Goal: Task Accomplishment & Management: Complete application form

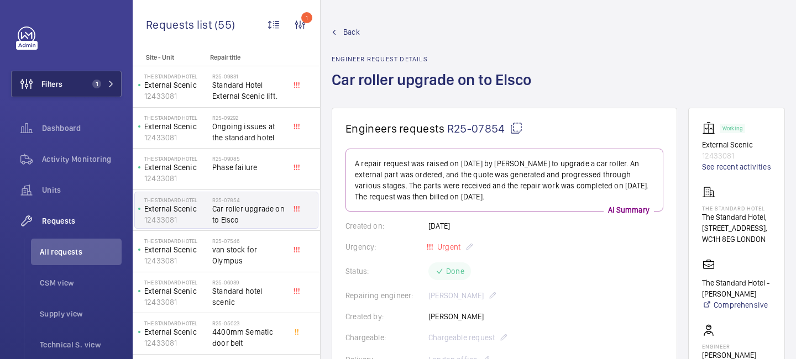
scroll to position [70, 0]
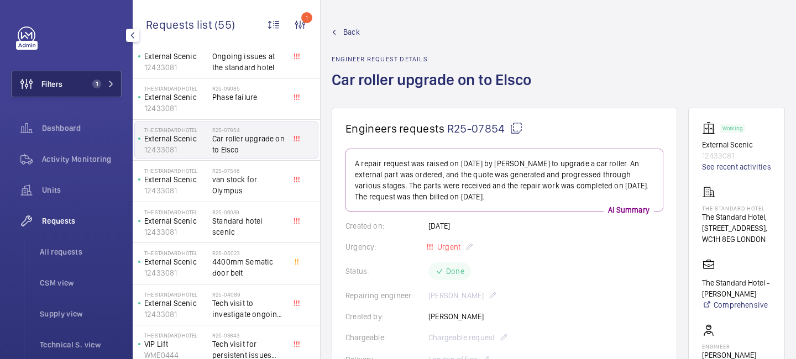
click at [83, 83] on button "Filters 1" at bounding box center [66, 84] width 110 height 27
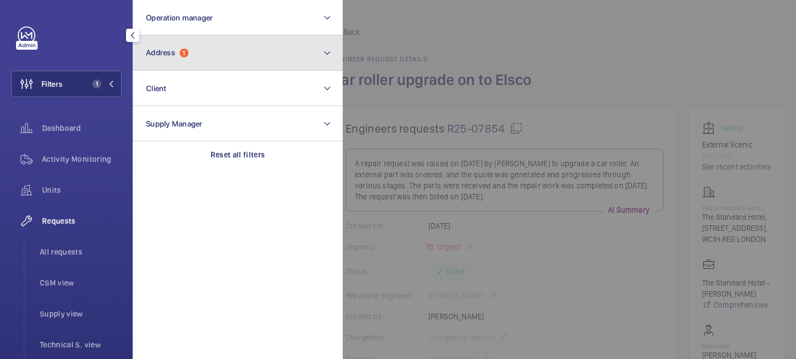
click at [204, 40] on button "Address 1" at bounding box center [238, 52] width 210 height 35
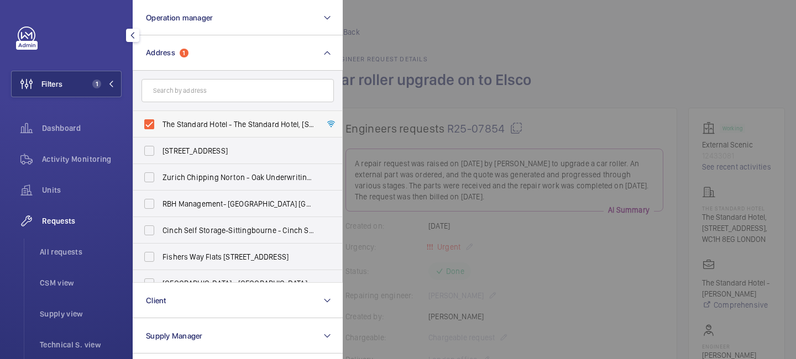
click at [148, 122] on label "The Standard Hotel - The Standard Hotel, [STREET_ADDRESS]" at bounding box center [229, 124] width 192 height 27
click at [148, 122] on input "The Standard Hotel - The Standard Hotel, [STREET_ADDRESS]" at bounding box center [149, 124] width 22 height 22
checkbox input "false"
click at [174, 98] on input "text" at bounding box center [237, 90] width 192 height 23
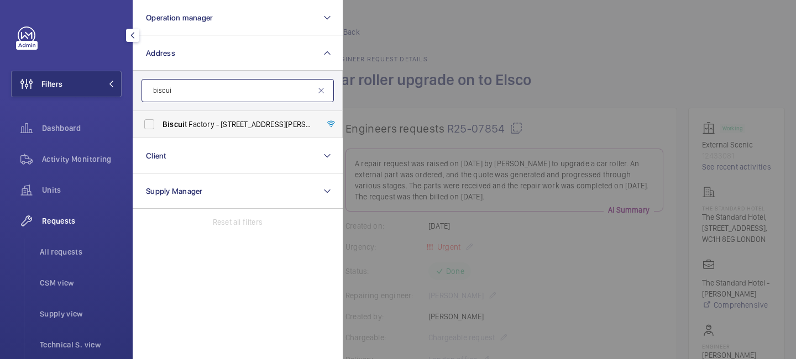
type input "biscui"
click at [171, 131] on label "Biscui t Factory - [STREET_ADDRESS][PERSON_NAME]" at bounding box center [229, 124] width 192 height 27
click at [160, 131] on input "Biscui t Factory - [STREET_ADDRESS][PERSON_NAME]" at bounding box center [149, 124] width 22 height 22
checkbox input "true"
click at [68, 249] on span "All requests" at bounding box center [81, 251] width 82 height 11
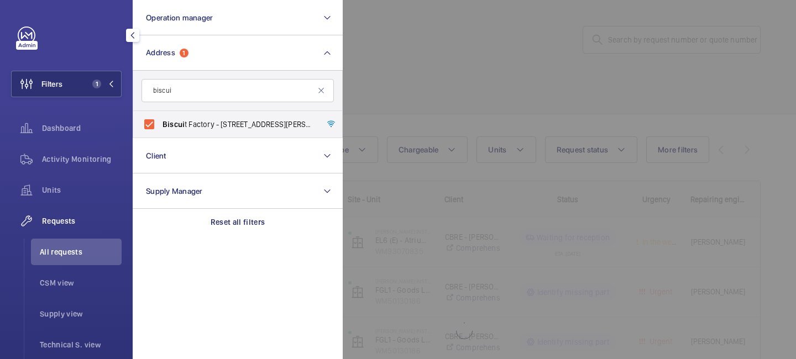
click at [477, 55] on div at bounding box center [741, 179] width 796 height 359
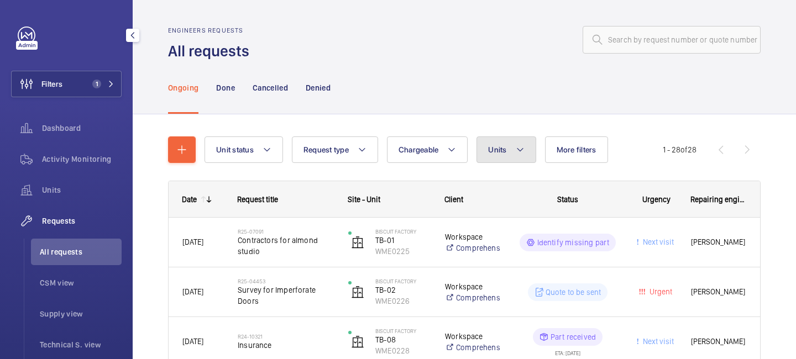
click at [523, 149] on mat-icon at bounding box center [519, 149] width 9 height 13
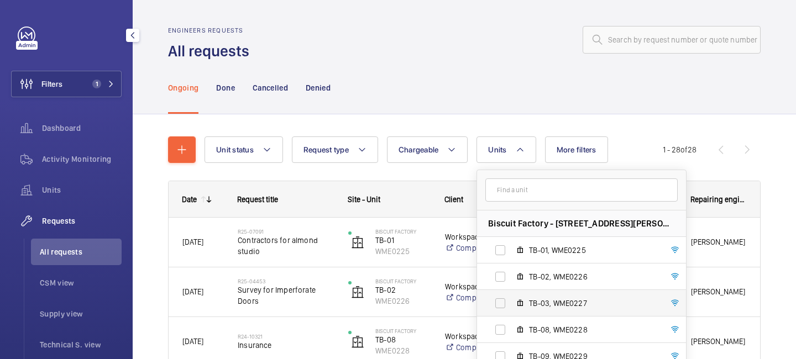
scroll to position [94, 0]
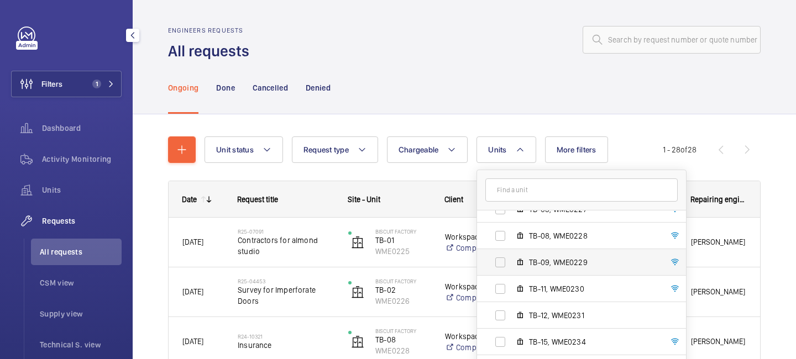
click at [502, 267] on label "TB-09, WME0229" at bounding box center [572, 262] width 191 height 27
click at [502, 267] on input "TB-09, WME0229" at bounding box center [500, 262] width 22 height 22
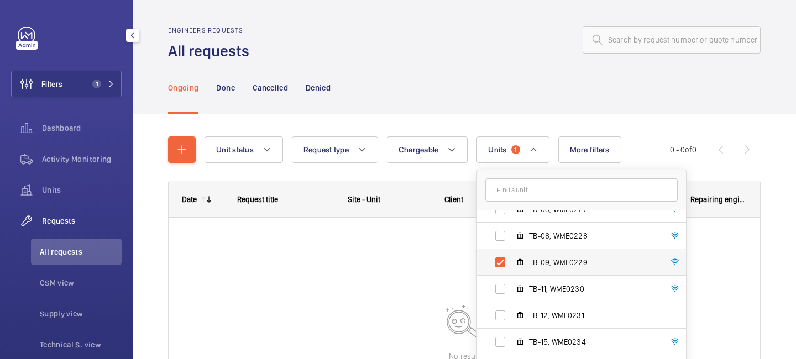
click at [502, 267] on label "TB-09, WME0229" at bounding box center [572, 262] width 191 height 27
click at [502, 267] on input "TB-09, WME0229" at bounding box center [500, 262] width 22 height 22
checkbox input "false"
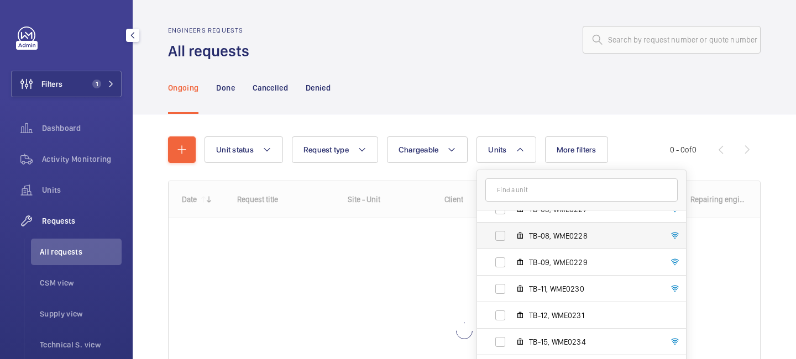
click at [501, 241] on label "TB-08, WME0228" at bounding box center [572, 236] width 191 height 27
click at [501, 241] on input "TB-08, WME0228" at bounding box center [500, 236] width 22 height 22
checkbox input "true"
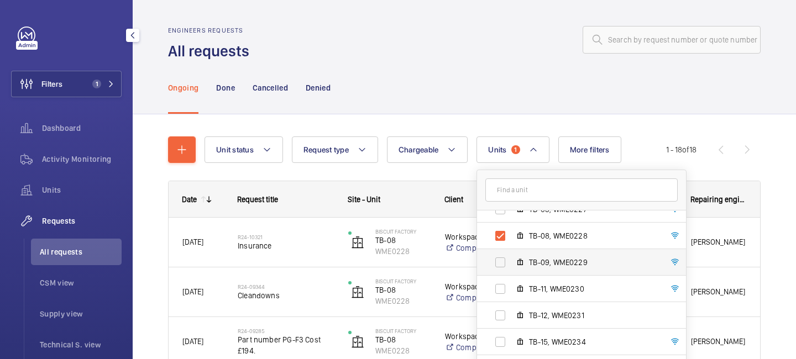
click at [499, 259] on label "TB-09, WME0229" at bounding box center [572, 262] width 191 height 27
click at [499, 259] on input "TB-09, WME0229" at bounding box center [500, 262] width 22 height 22
checkbox input "true"
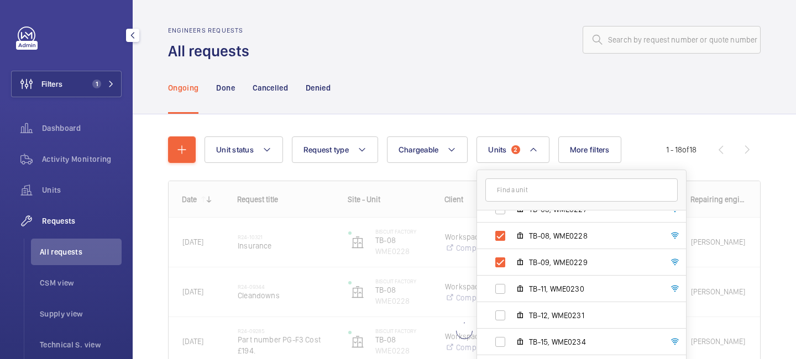
click at [555, 100] on div "Ongoing Done Cancelled Denied" at bounding box center [464, 87] width 592 height 52
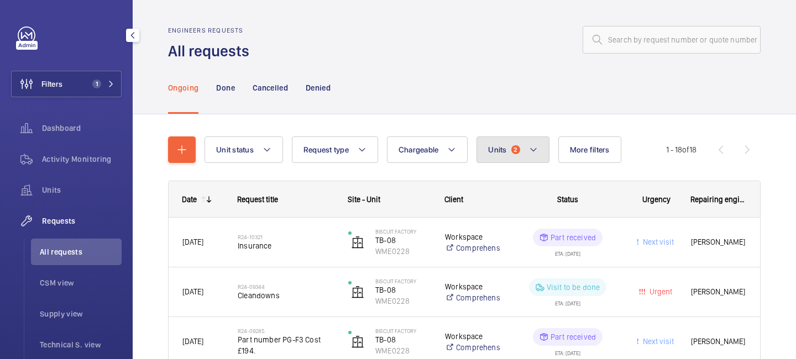
click at [521, 151] on button "Units 2" at bounding box center [512, 149] width 72 height 27
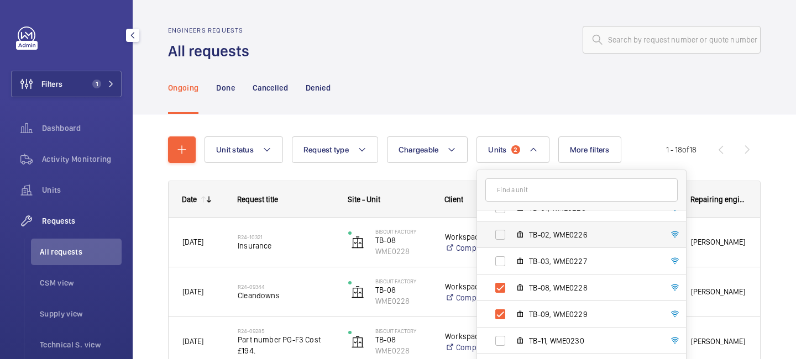
scroll to position [43, 0]
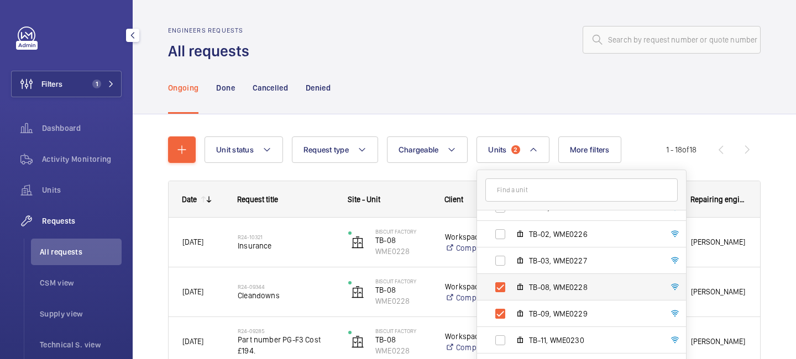
click at [499, 288] on label "TB-08, WME0228" at bounding box center [572, 287] width 191 height 27
click at [499, 288] on input "TB-08, WME0228" at bounding box center [500, 287] width 22 height 22
checkbox input "false"
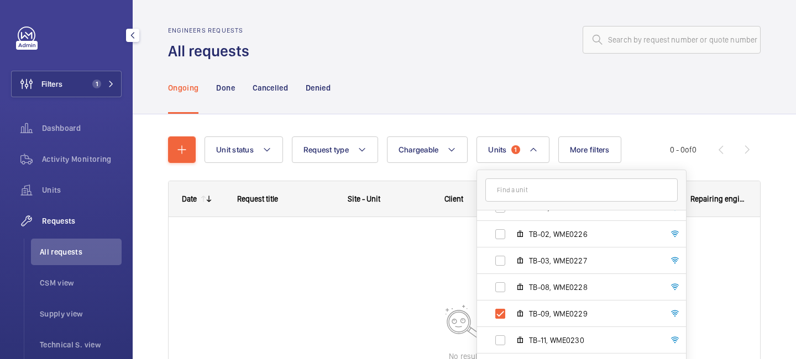
click at [631, 138] on div "Unit status Request type Chargeable Units 1 Biscuit Factory - [STREET_ADDRESS][…" at bounding box center [436, 149] width 465 height 27
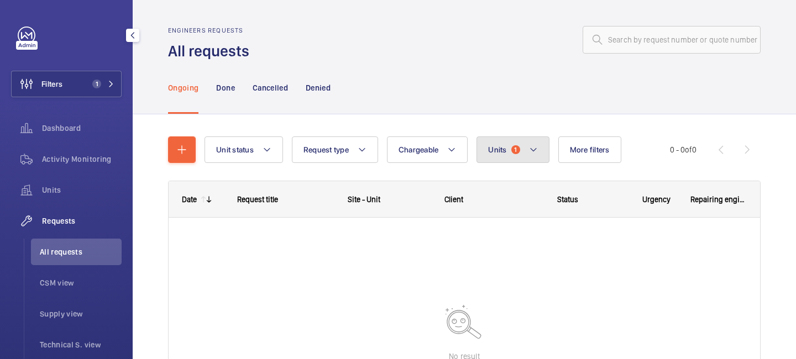
click at [523, 146] on button "Units 1" at bounding box center [512, 149] width 72 height 27
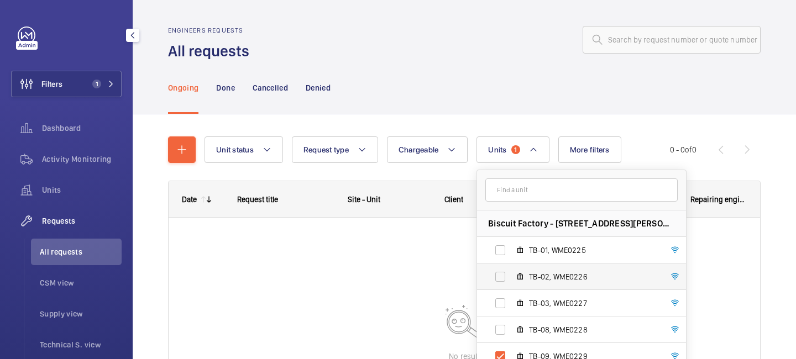
scroll to position [25, 0]
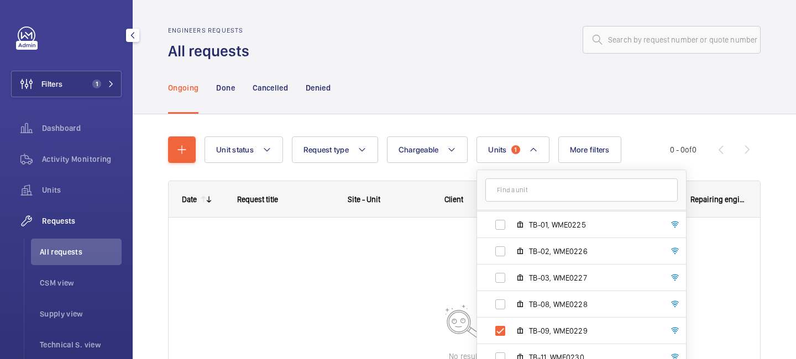
click at [411, 285] on div at bounding box center [464, 331] width 591 height 227
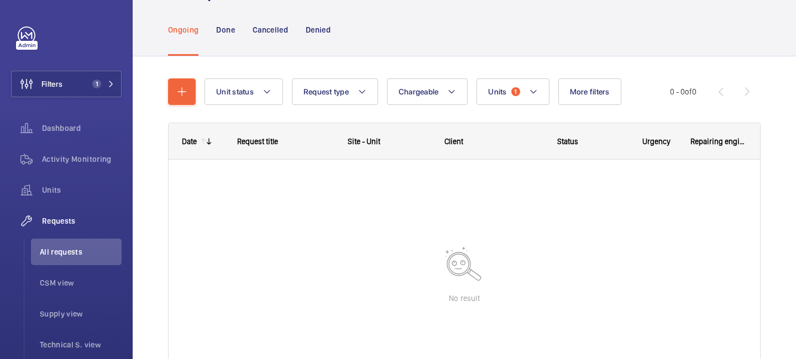
scroll to position [57, 0]
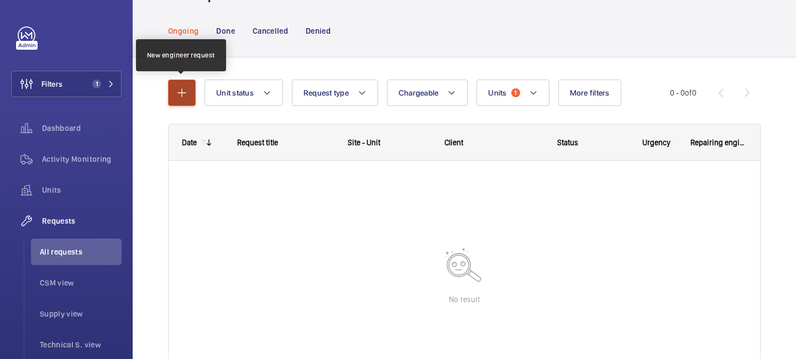
click at [187, 95] on mat-icon "button" at bounding box center [181, 92] width 13 height 13
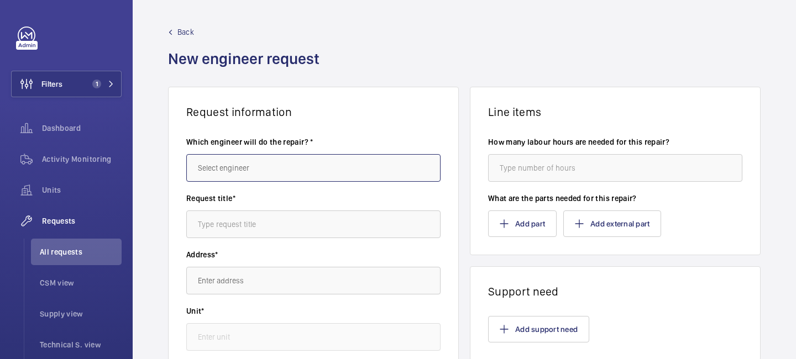
click at [233, 156] on input "text" at bounding box center [313, 168] width 254 height 28
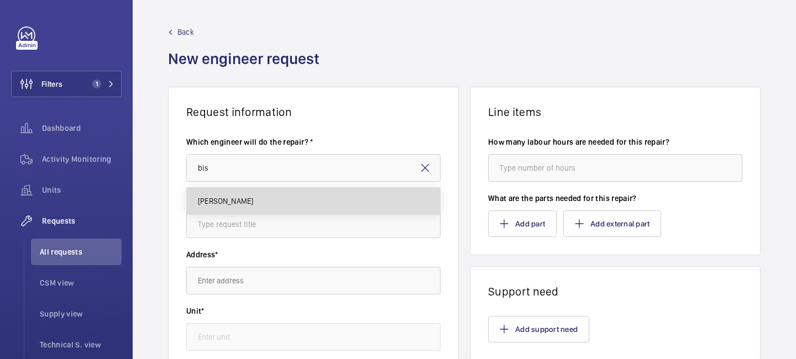
click at [225, 213] on mat-option "[PERSON_NAME]" at bounding box center [313, 201] width 253 height 27
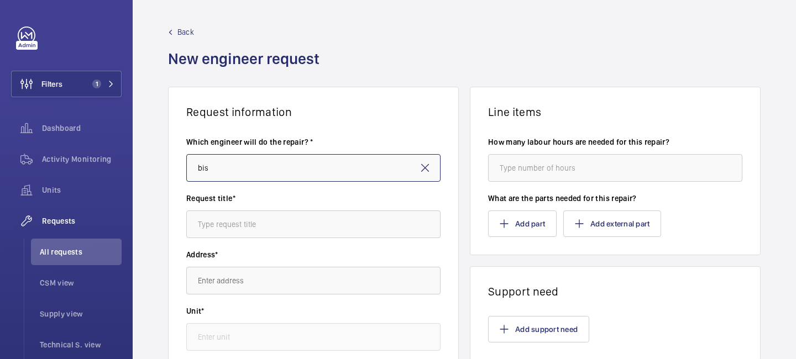
type input "[PERSON_NAME]"
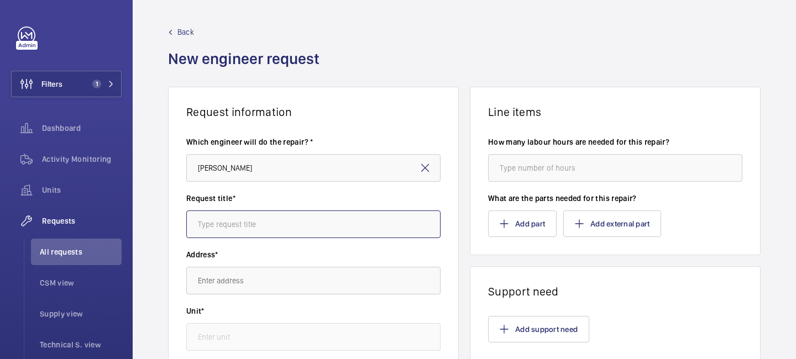
click at [232, 227] on input "text" at bounding box center [313, 224] width 254 height 28
type input "Clean Down"
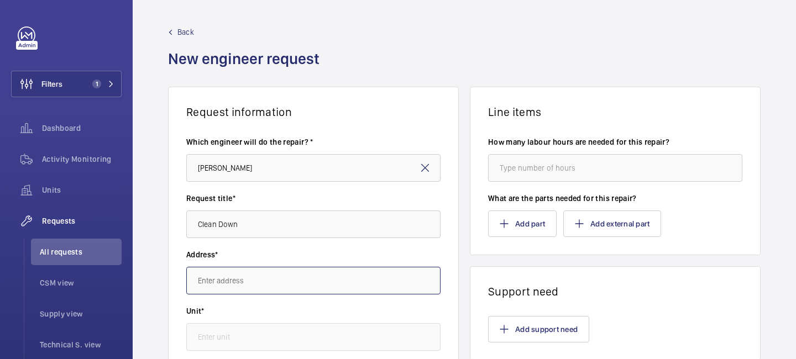
click at [223, 273] on input "text" at bounding box center [313, 281] width 254 height 28
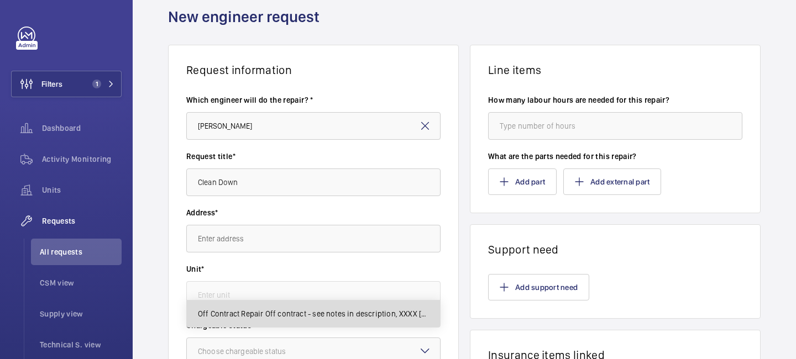
click at [260, 301] on mat-option "Off Contract Repair Off contract - see notes in description, XXXX [GEOGRAPHIC_D…" at bounding box center [313, 314] width 253 height 27
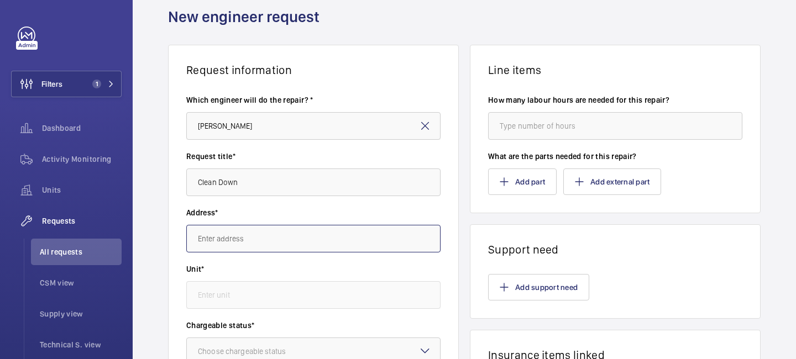
type input "Off Contract Repair Off contract - see notes in description, XXXX [GEOGRAPHIC_D…"
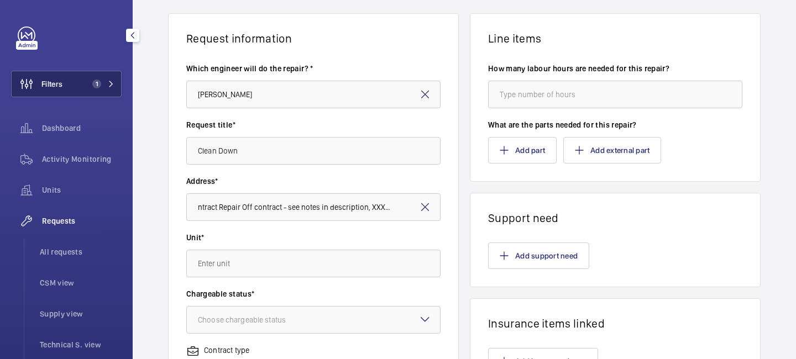
click at [113, 86] on mat-icon at bounding box center [111, 84] width 7 height 7
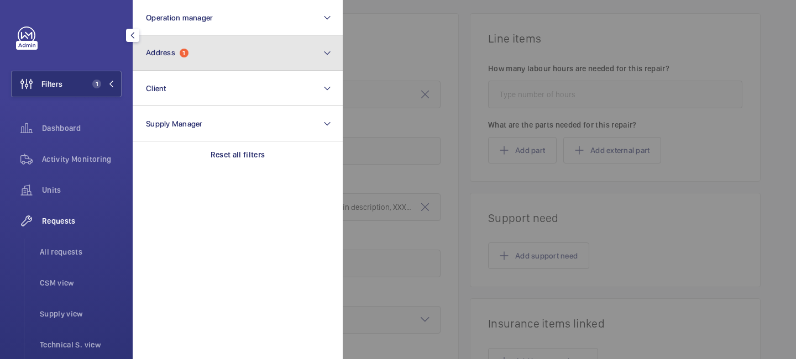
click at [190, 56] on button "Address 1" at bounding box center [238, 52] width 210 height 35
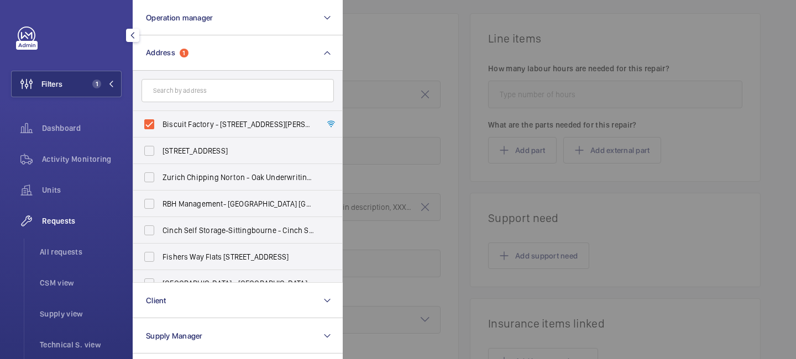
click at [374, 69] on div at bounding box center [741, 179] width 796 height 359
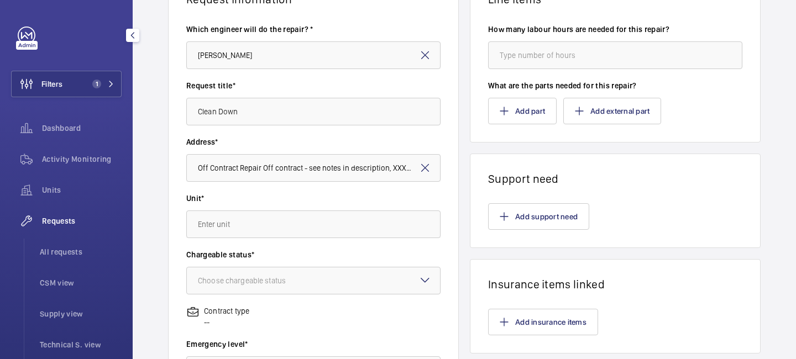
scroll to position [113, 0]
click at [304, 228] on input "text" at bounding box center [313, 224] width 254 height 28
click at [282, 286] on mat-option "97359413 - Off contract" at bounding box center [313, 284] width 253 height 27
type input "97359413 - Off contract"
click at [280, 276] on div "Choose chargeable status" at bounding box center [255, 280] width 115 height 11
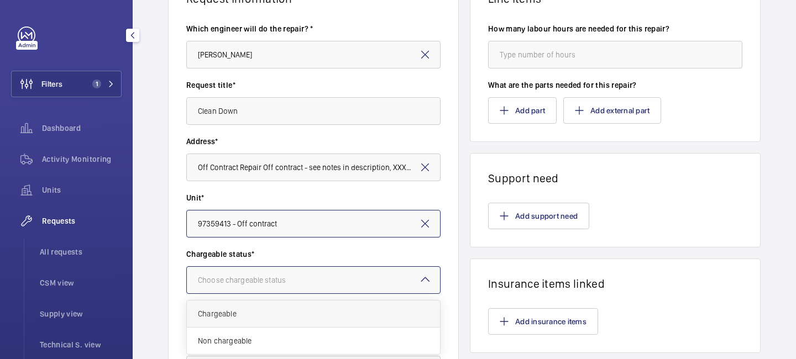
click at [267, 309] on span "Chargeable" at bounding box center [313, 313] width 231 height 11
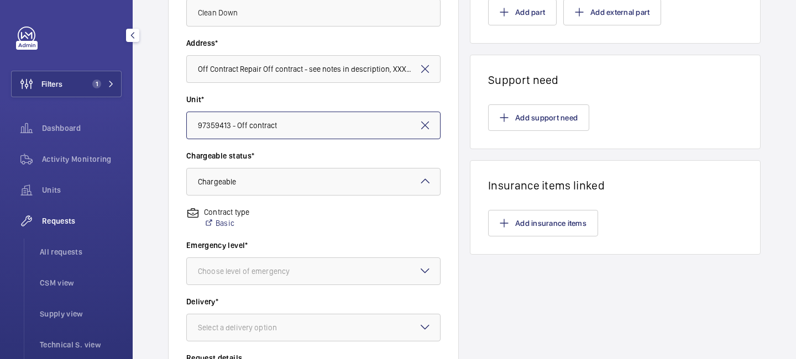
scroll to position [225, 0]
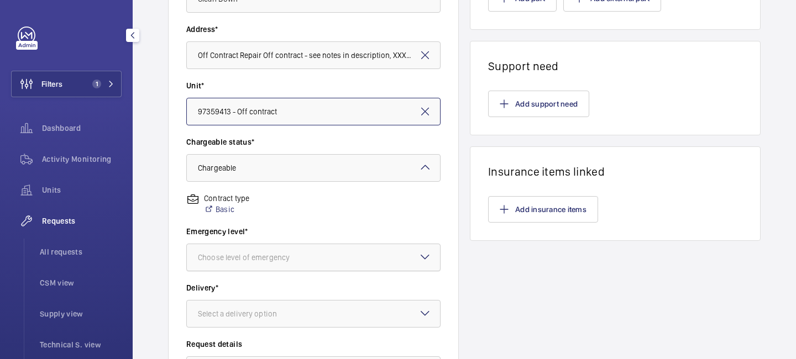
click at [272, 254] on div "Choose level of emergency" at bounding box center [257, 257] width 119 height 11
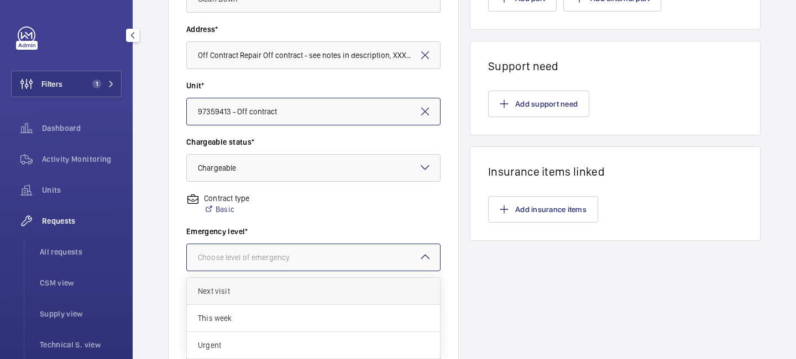
click at [263, 290] on span "Next visit" at bounding box center [313, 291] width 231 height 11
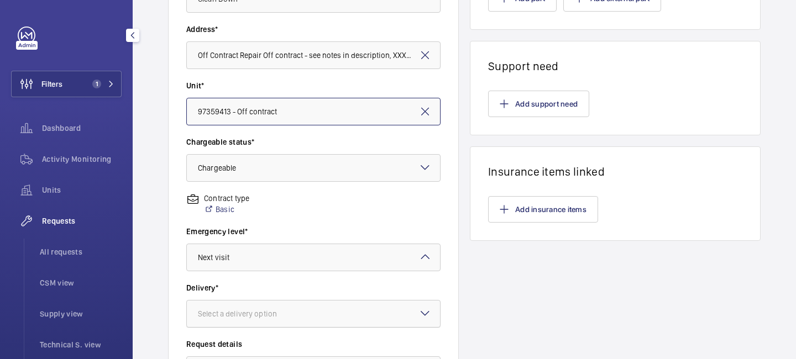
click at [269, 315] on div "Select a delivery option" at bounding box center [251, 313] width 107 height 11
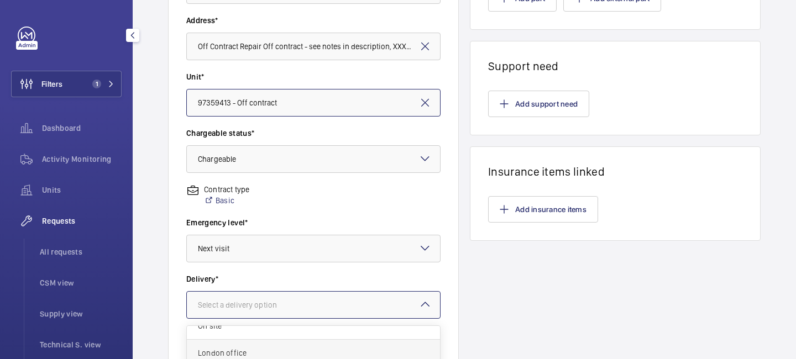
click at [253, 352] on span "London office" at bounding box center [313, 353] width 231 height 11
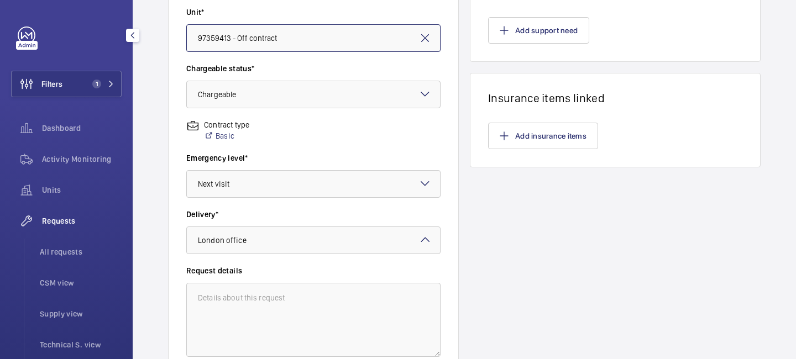
scroll to position [309, 0]
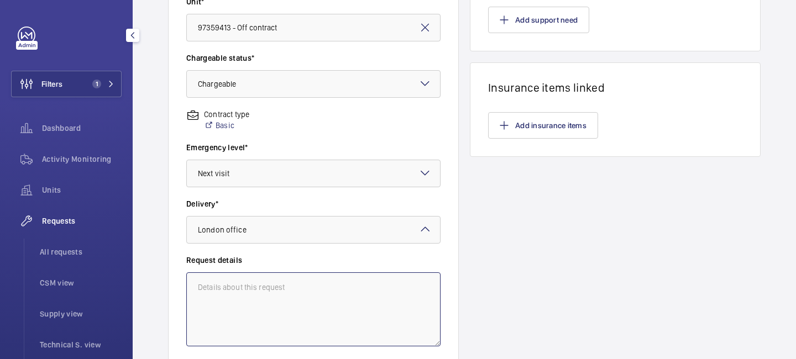
click at [276, 292] on textarea at bounding box center [313, 309] width 254 height 74
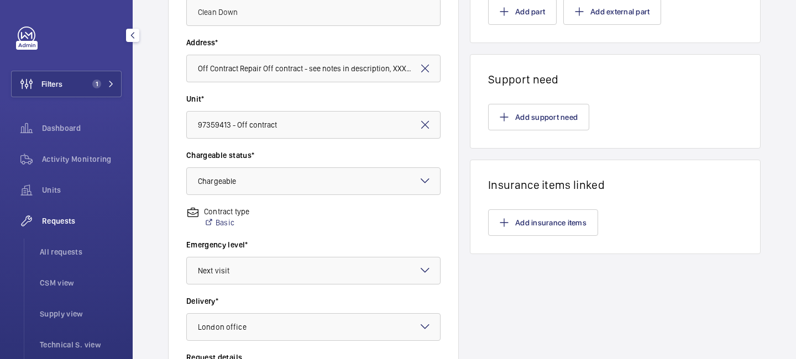
scroll to position [0, 0]
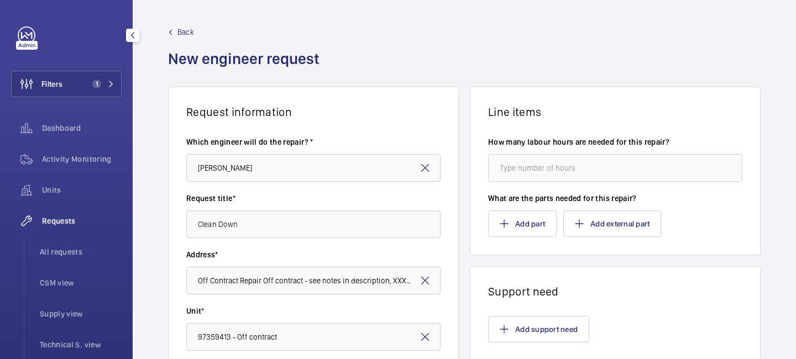
type textarea "Clean Down on TB-09 biscuit factory"
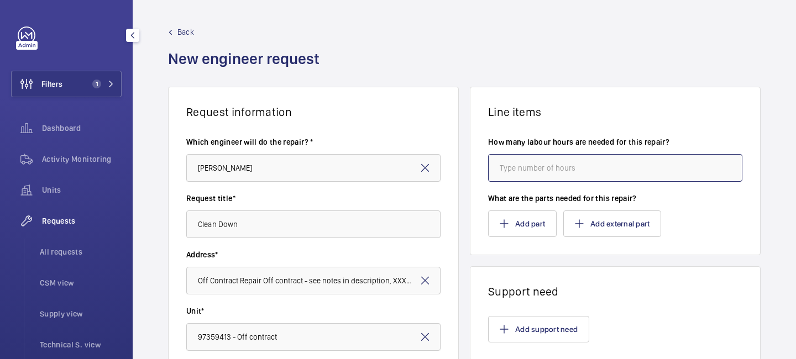
click at [546, 167] on input "number" at bounding box center [615, 168] width 254 height 28
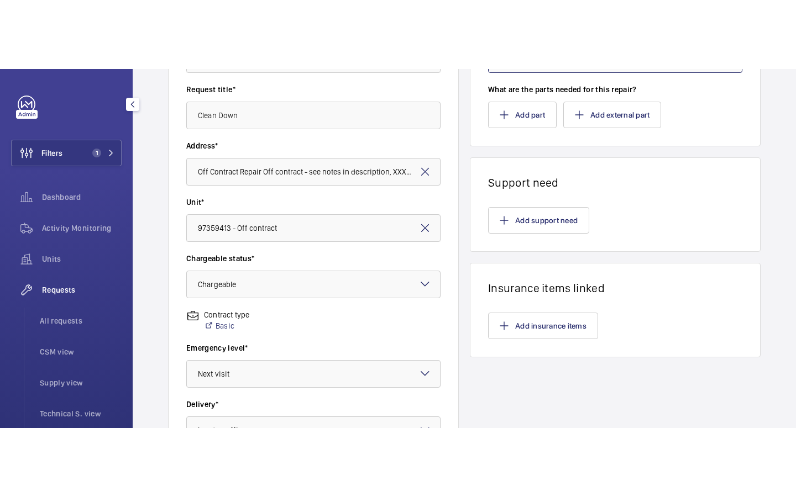
scroll to position [120, 0]
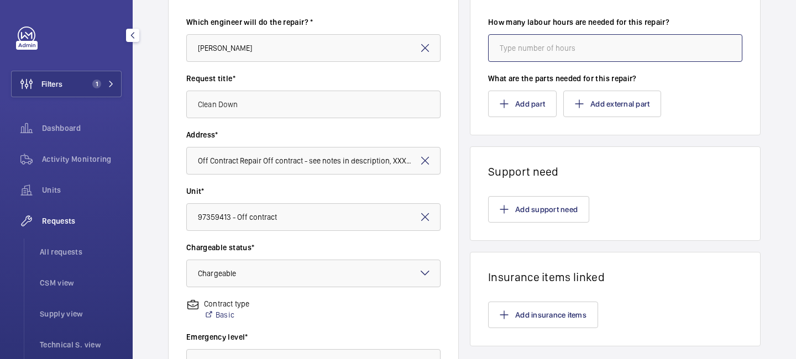
type input "8"
click at [528, 212] on button "Add support need" at bounding box center [538, 209] width 101 height 27
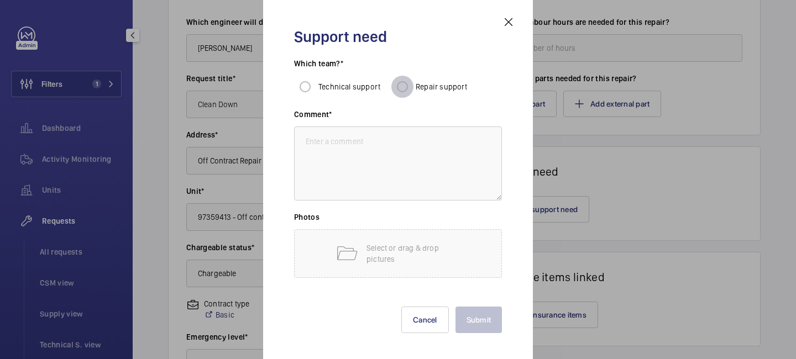
click at [409, 85] on input "Repair support" at bounding box center [402, 87] width 22 height 22
radio input "true"
click at [390, 138] on textarea at bounding box center [398, 164] width 208 height 74
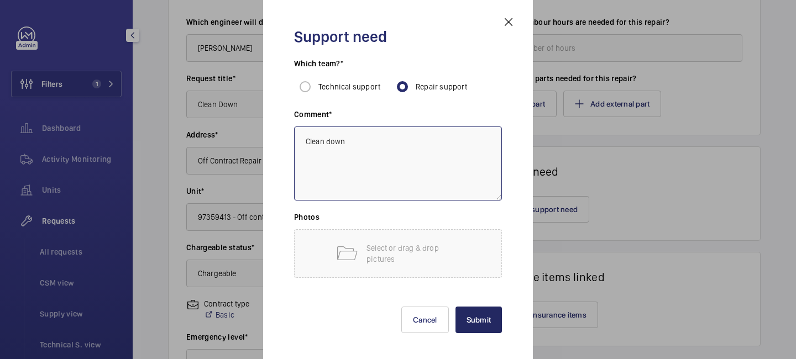
type textarea "Clean down"
click at [482, 318] on button "Submit" at bounding box center [478, 320] width 47 height 27
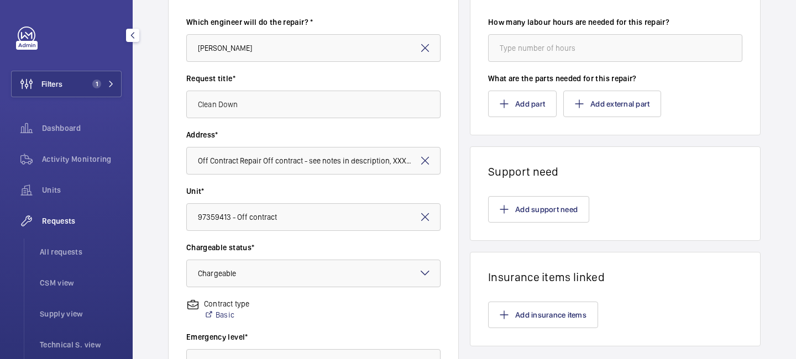
click at [332, 120] on div "Request title* Clean Down" at bounding box center [313, 101] width 254 height 56
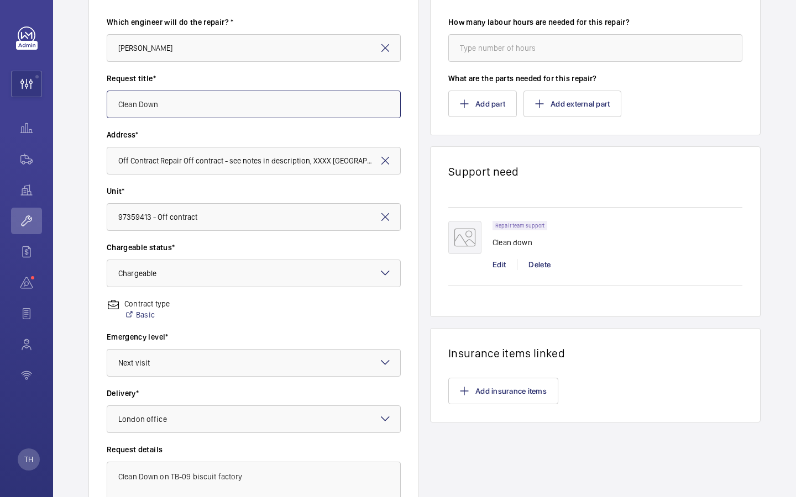
click at [389, 182] on wm-front-card-body "Which engineer will do the repair? * [PERSON_NAME] Request title* Clean Down Ad…" at bounding box center [253, 276] width 329 height 555
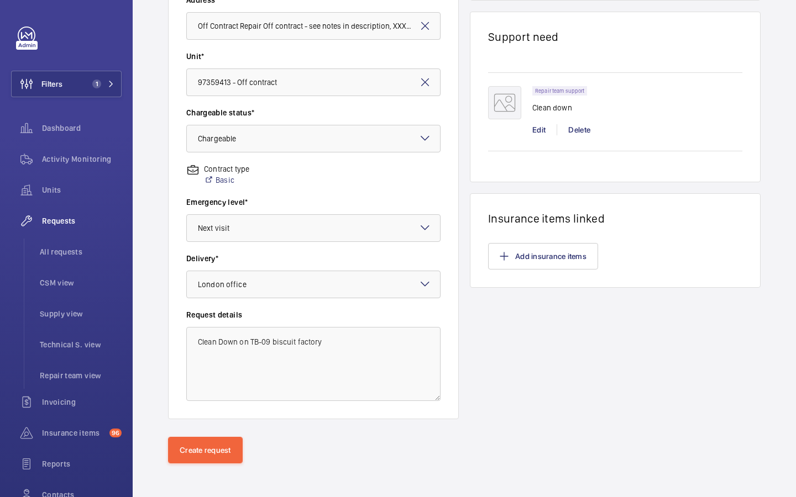
scroll to position [256, 0]
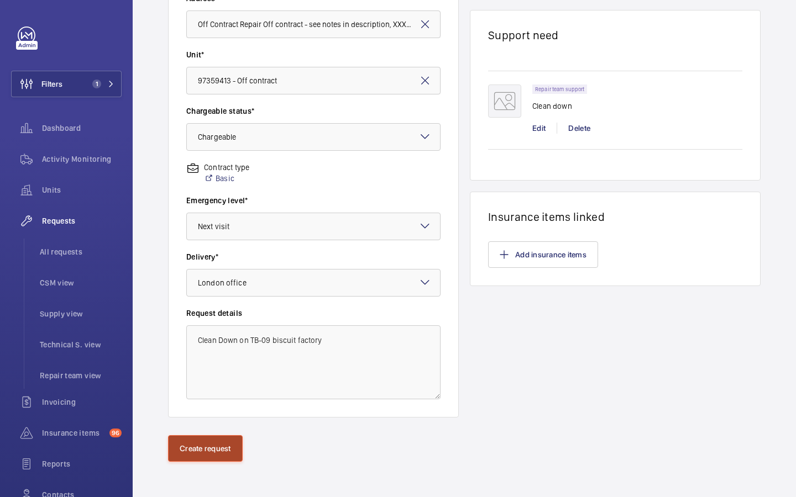
click at [214, 359] on button "Create request" at bounding box center [205, 448] width 75 height 27
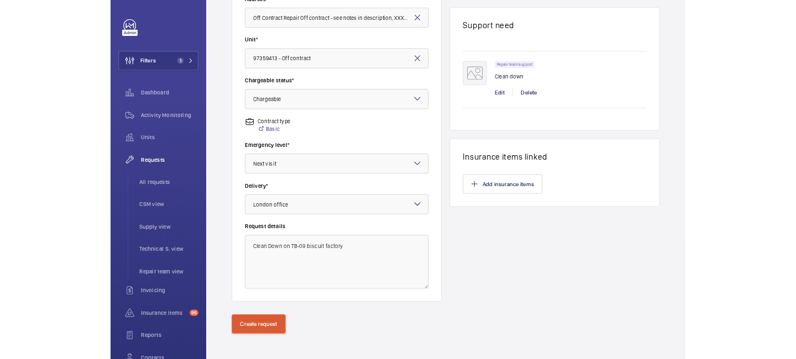
scroll to position [0, 0]
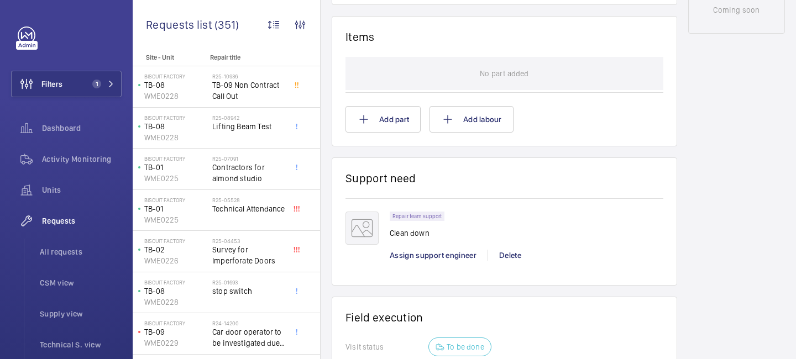
scroll to position [639, 0]
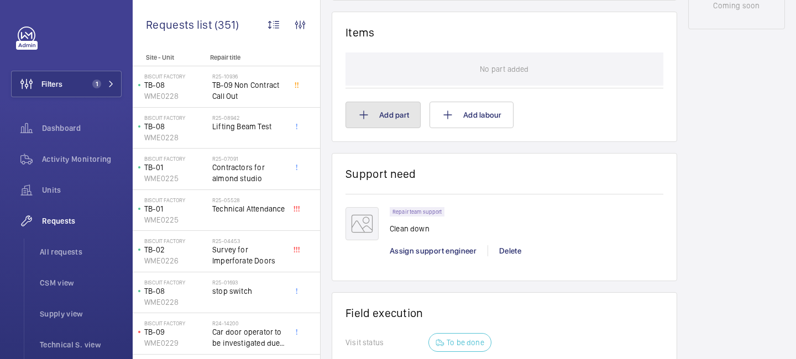
click at [402, 117] on button "Add part" at bounding box center [382, 115] width 75 height 27
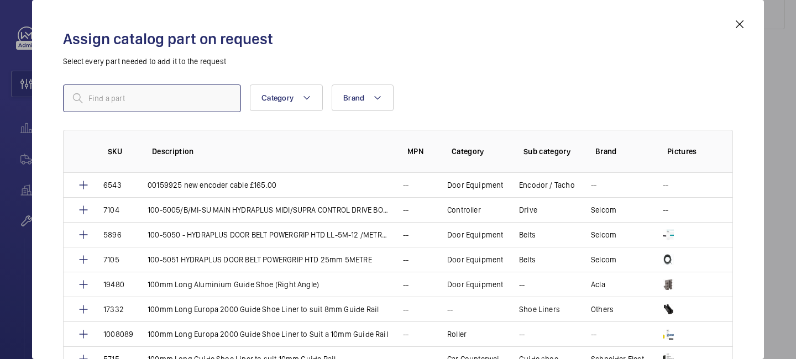
click at [179, 98] on input "text" at bounding box center [152, 99] width 178 height 28
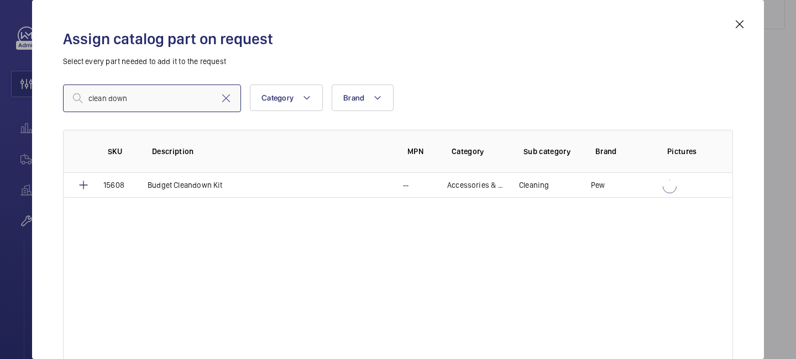
click at [108, 94] on input "clean down" at bounding box center [152, 99] width 178 height 28
type input "cleandown"
click at [744, 22] on mat-icon at bounding box center [739, 24] width 13 height 13
click at [554, 190] on wm-front-card-header "Support need" at bounding box center [504, 180] width 318 height 27
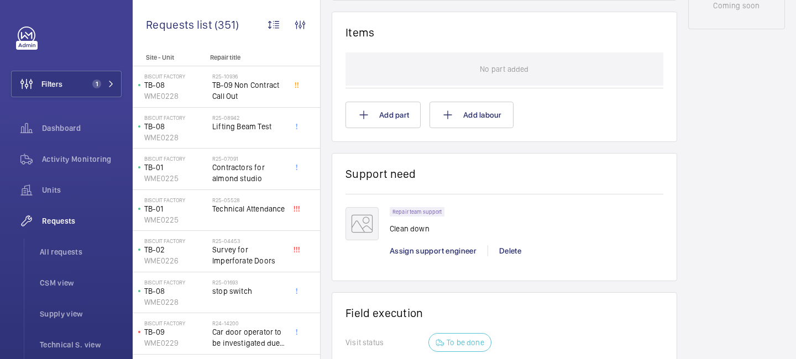
scroll to position [219, 0]
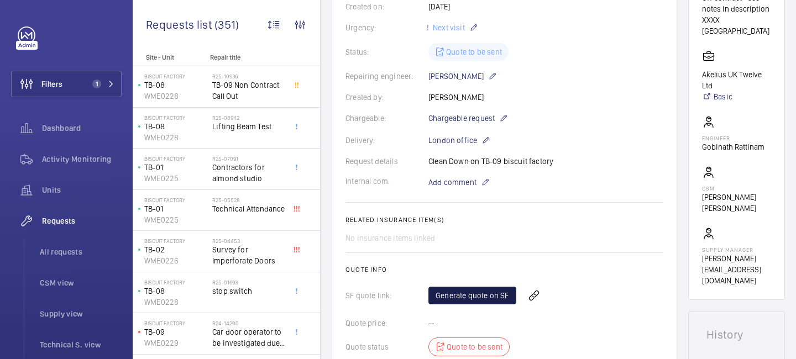
click at [466, 295] on link "Generate quote on SF" at bounding box center [472, 296] width 88 height 18
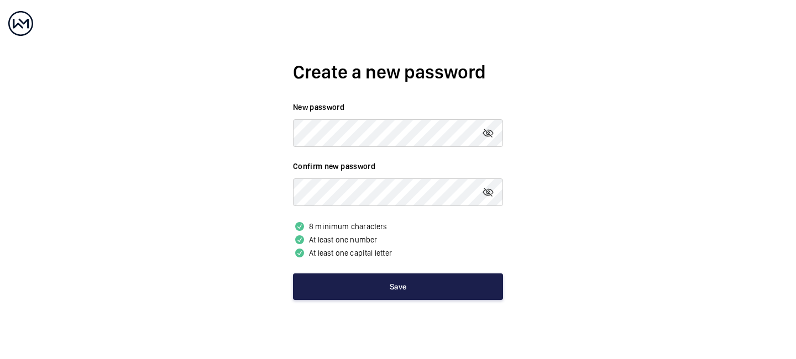
click at [382, 288] on button "Save" at bounding box center [398, 286] width 210 height 27
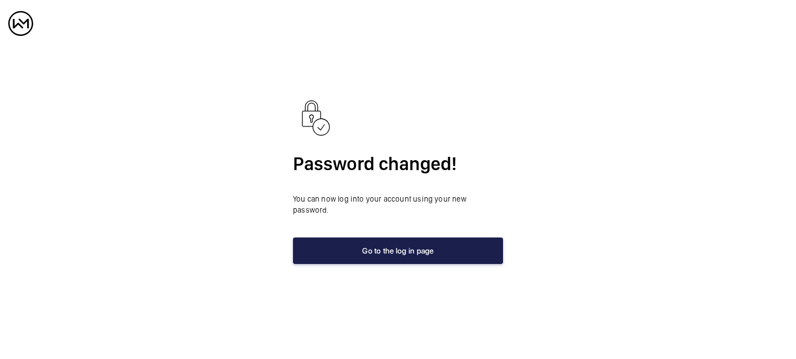
click at [398, 240] on button "Go to the log in page" at bounding box center [398, 251] width 210 height 27
